Goal: Information Seeking & Learning: Learn about a topic

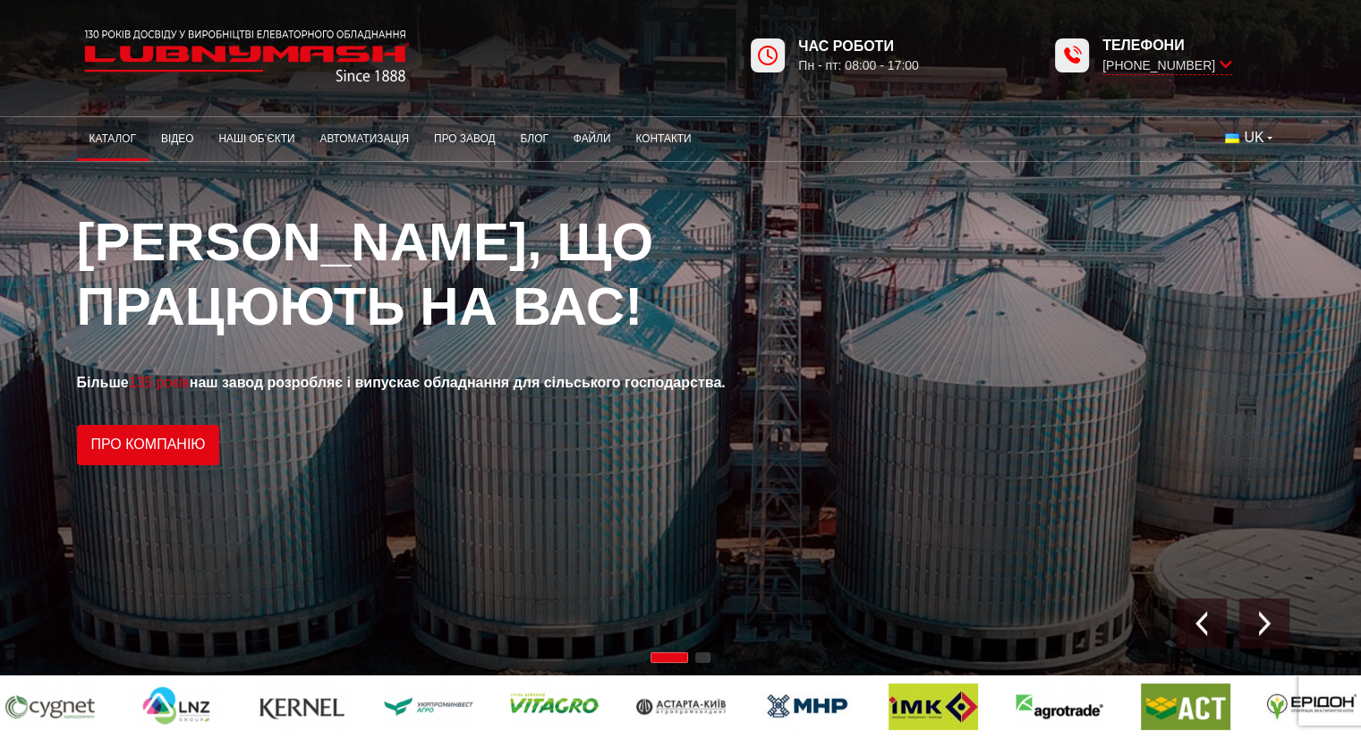
click at [102, 140] on link "Каталог" at bounding box center [113, 139] width 72 height 35
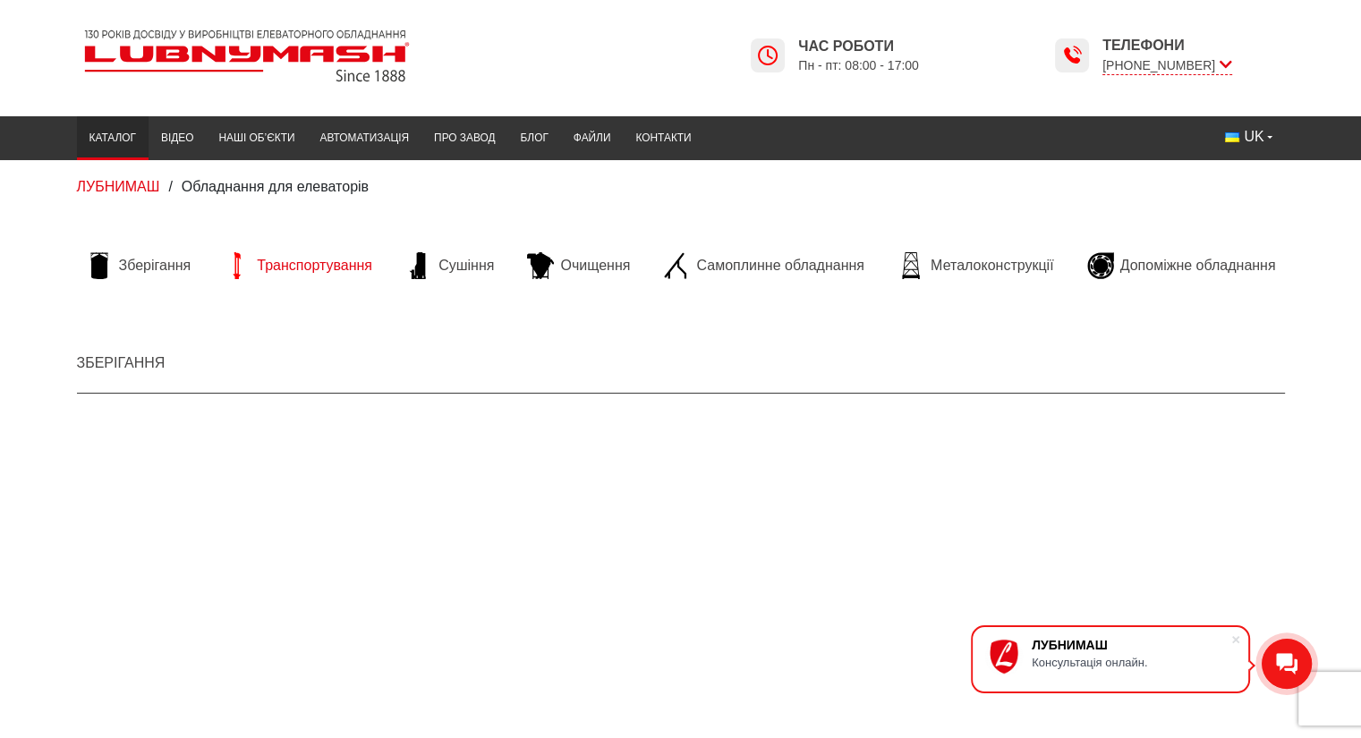
click at [333, 268] on span "Транспортування" at bounding box center [314, 266] width 115 height 20
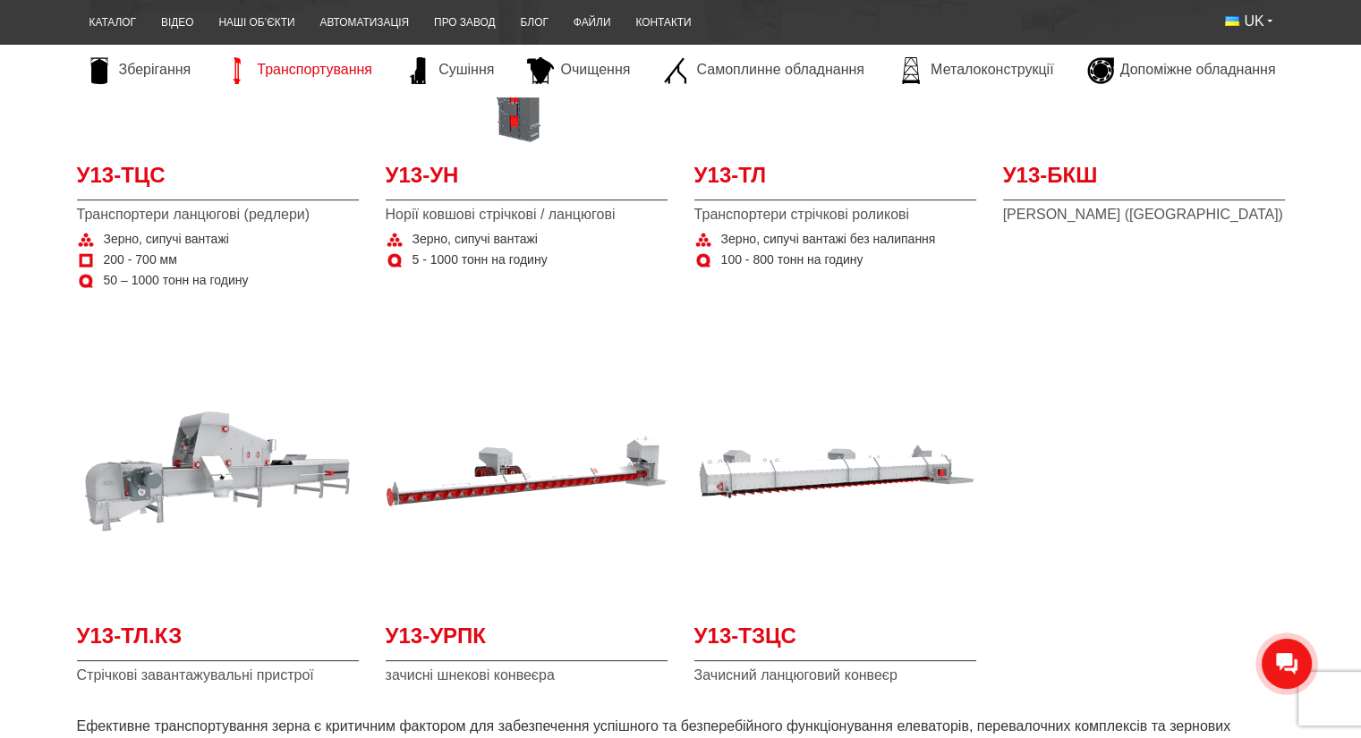
scroll to position [627, 0]
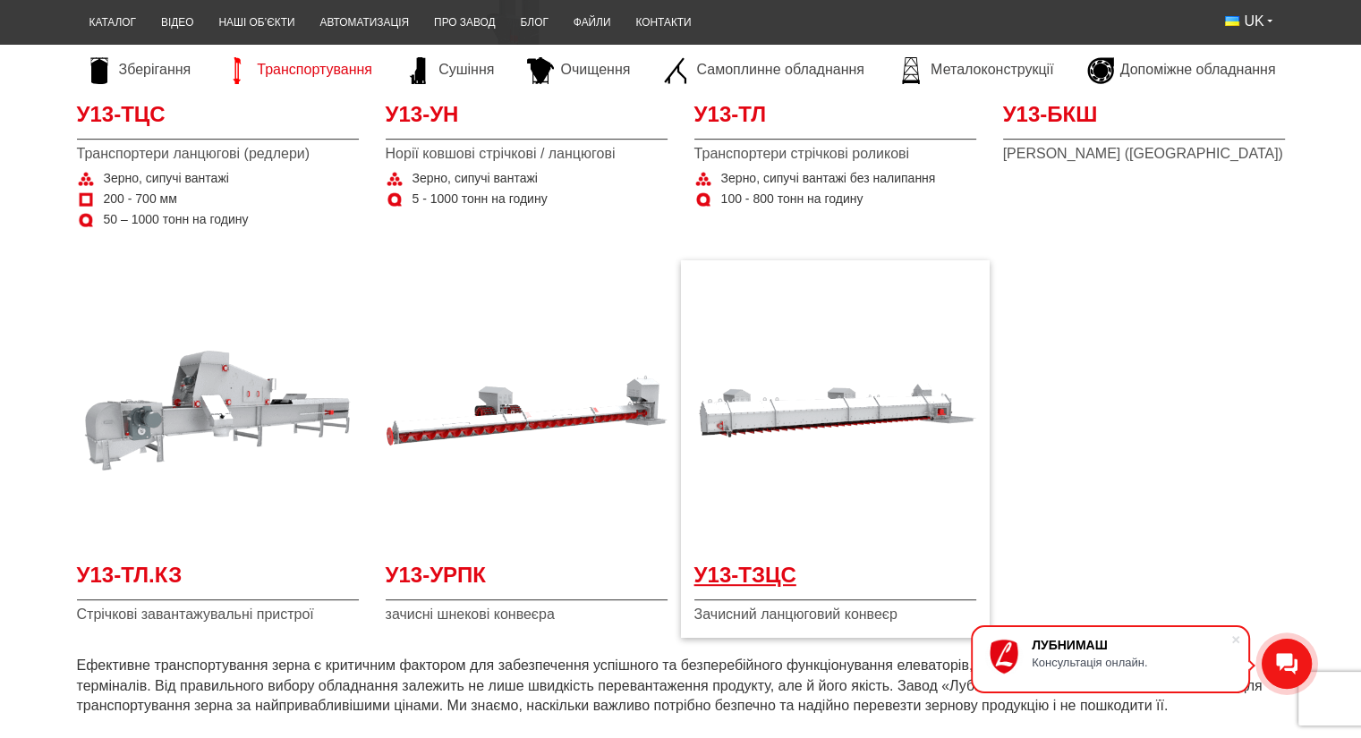
click at [787, 579] on span "У13-ТЗЦС" at bounding box center [836, 580] width 282 height 40
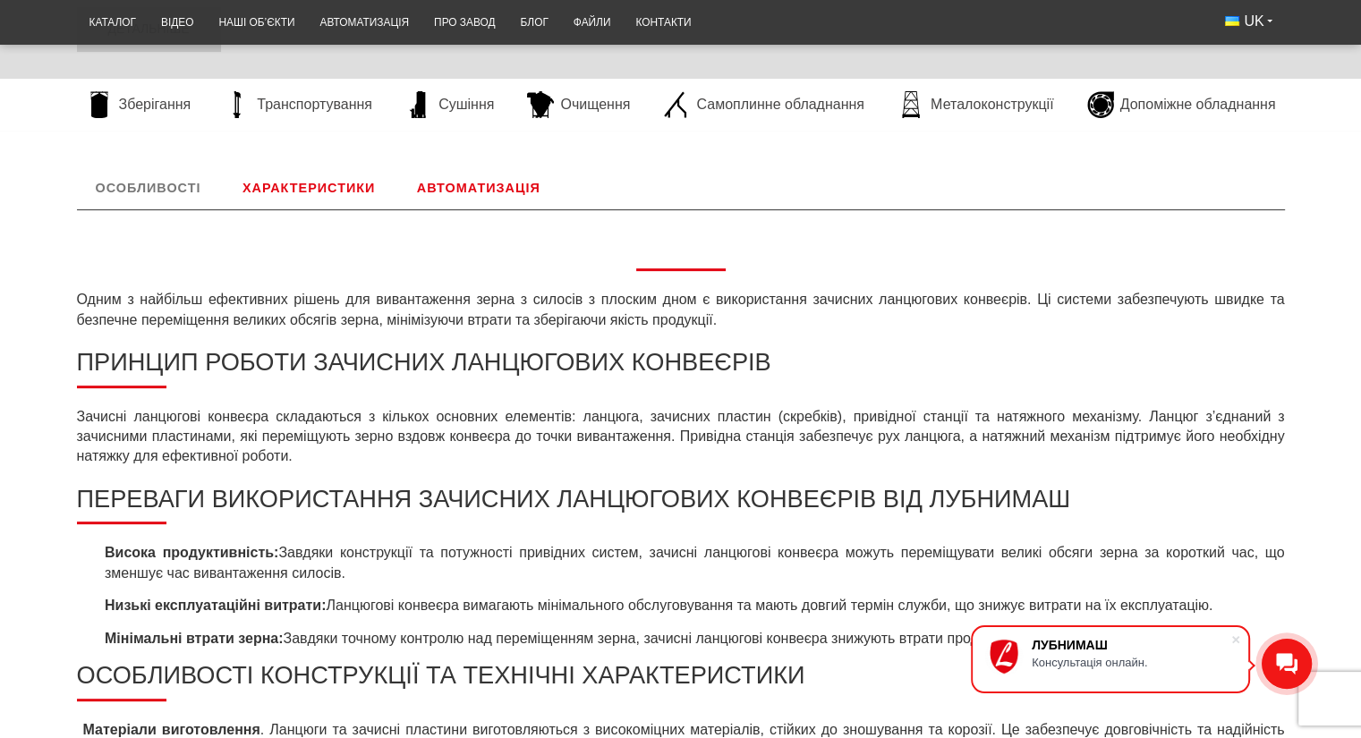
scroll to position [627, 0]
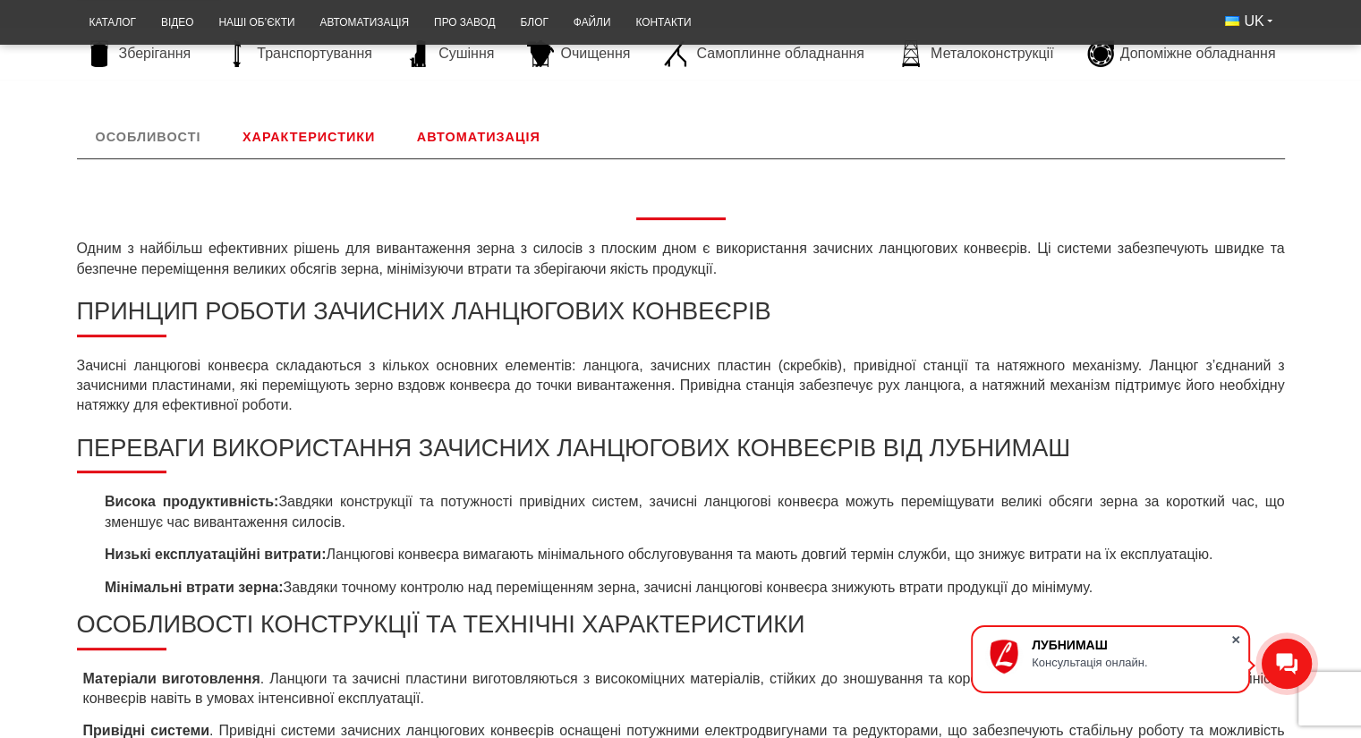
click at [1235, 637] on span at bounding box center [1236, 640] width 18 height 18
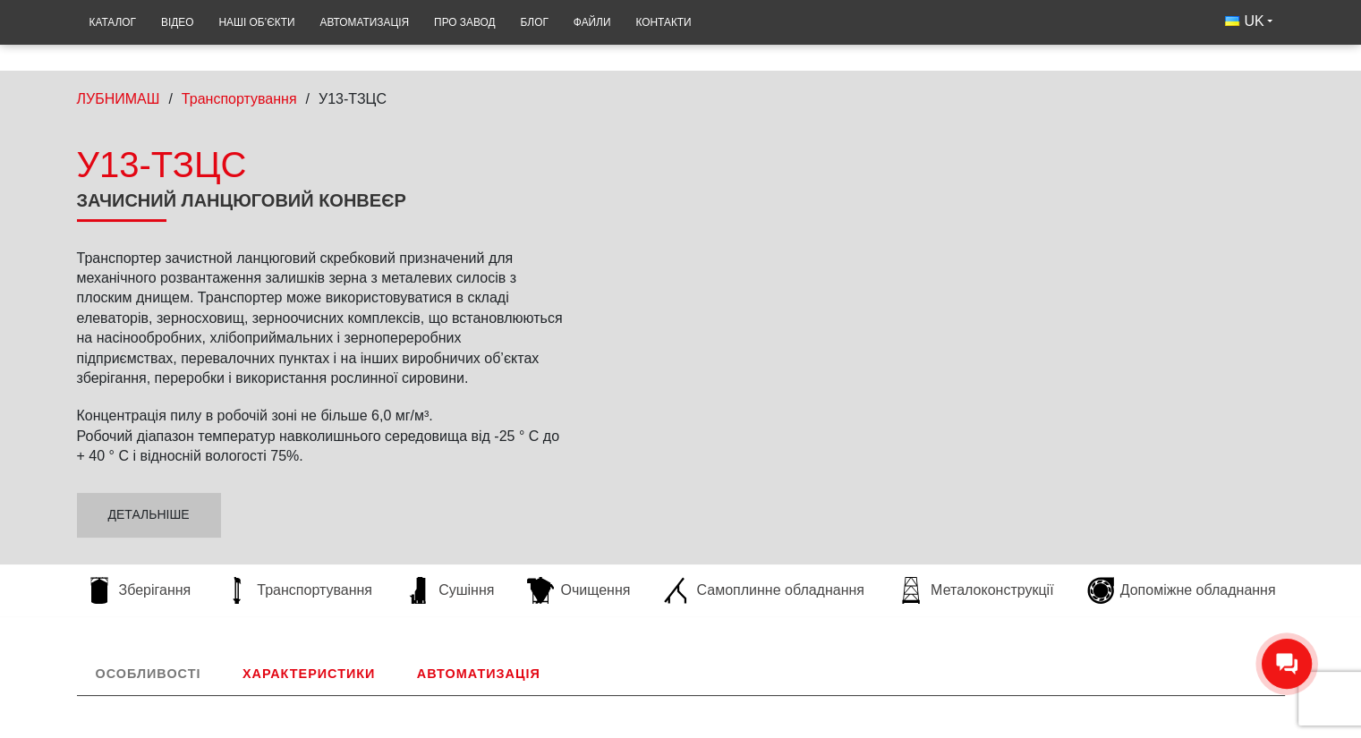
scroll to position [358, 0]
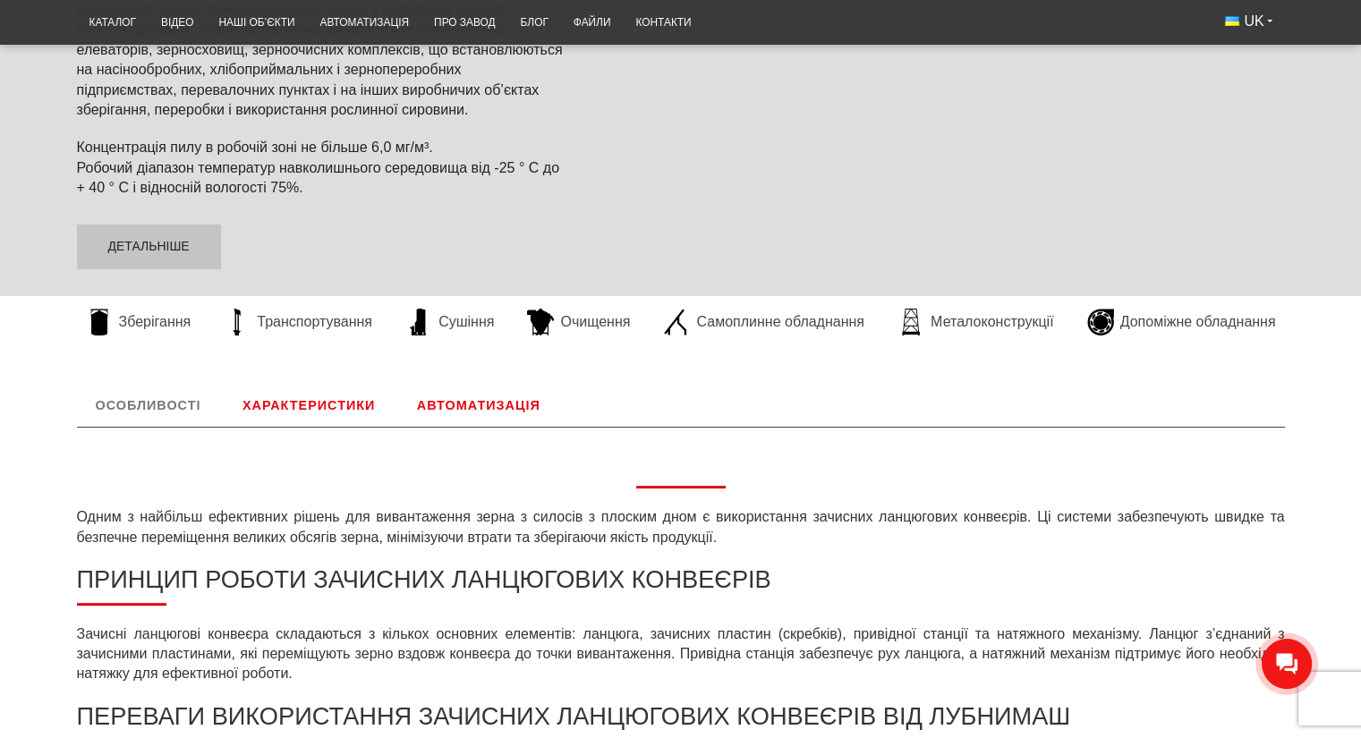
click at [298, 404] on link "Характеристики" at bounding box center [309, 405] width 170 height 43
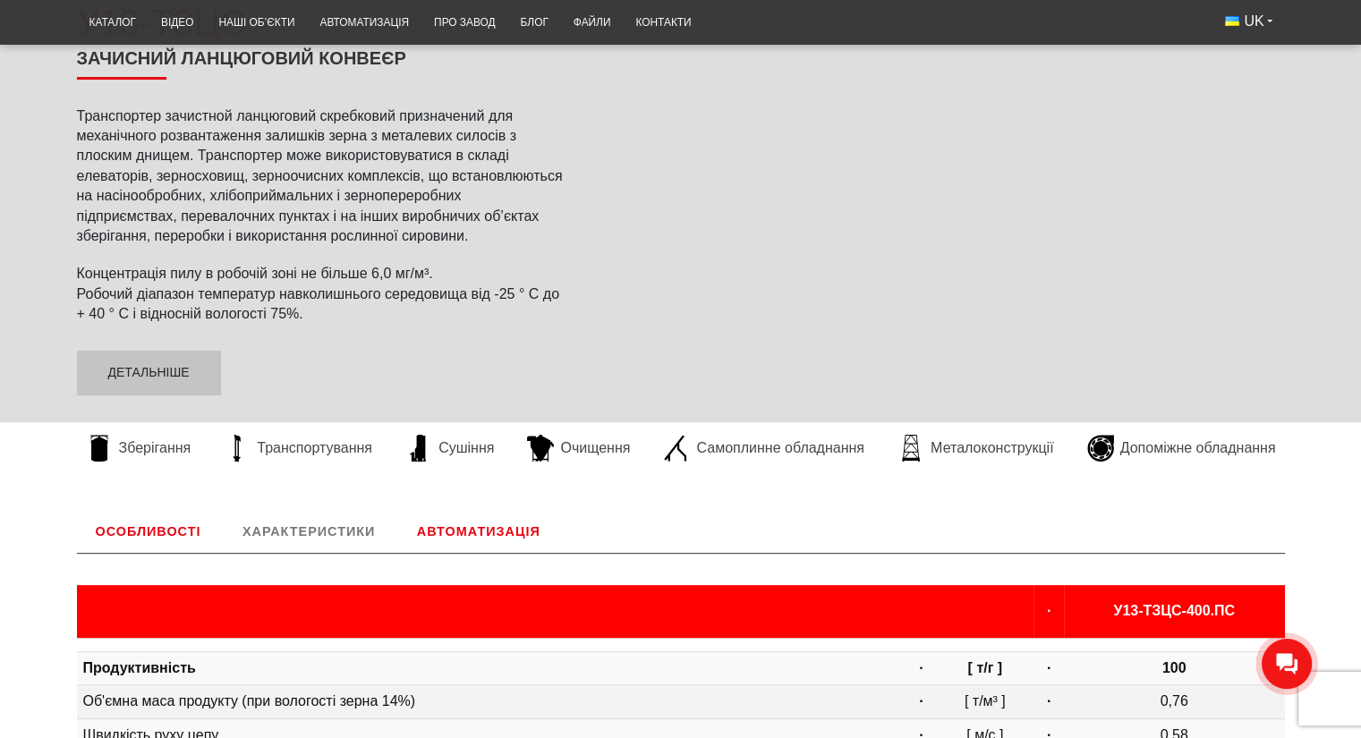
scroll to position [0, 0]
